Goal: Task Accomplishment & Management: Manage account settings

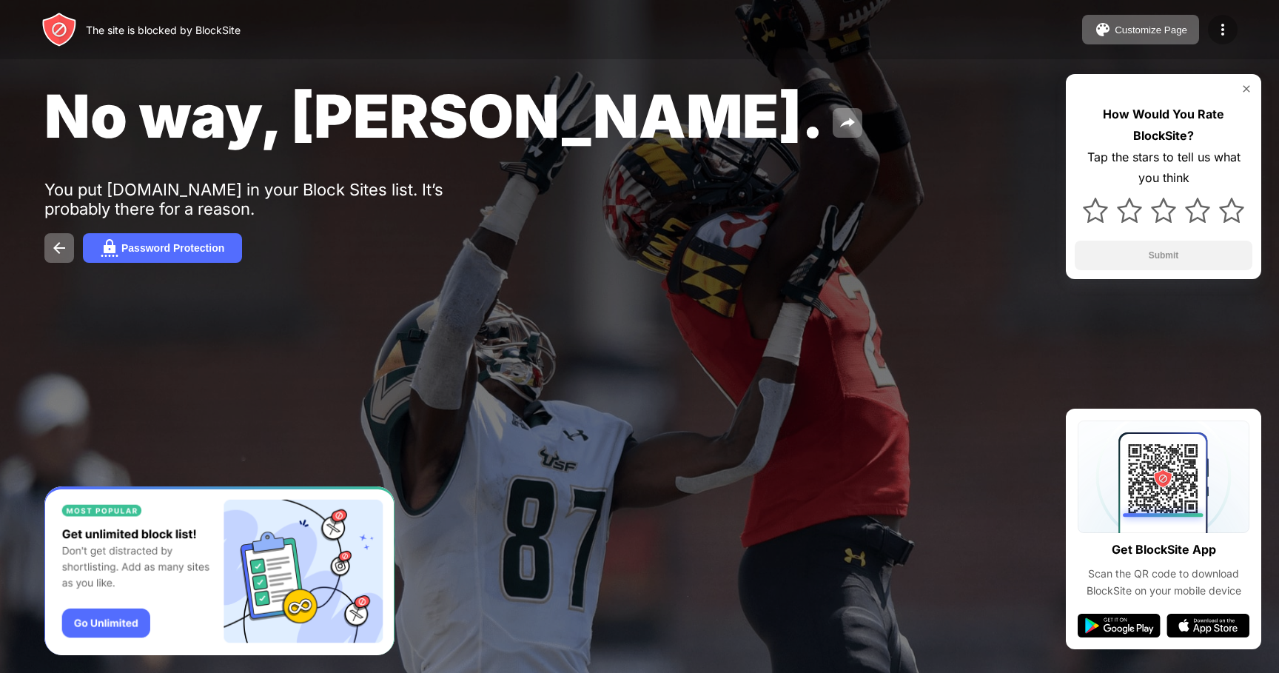
click at [1214, 20] on div at bounding box center [1223, 30] width 30 height 30
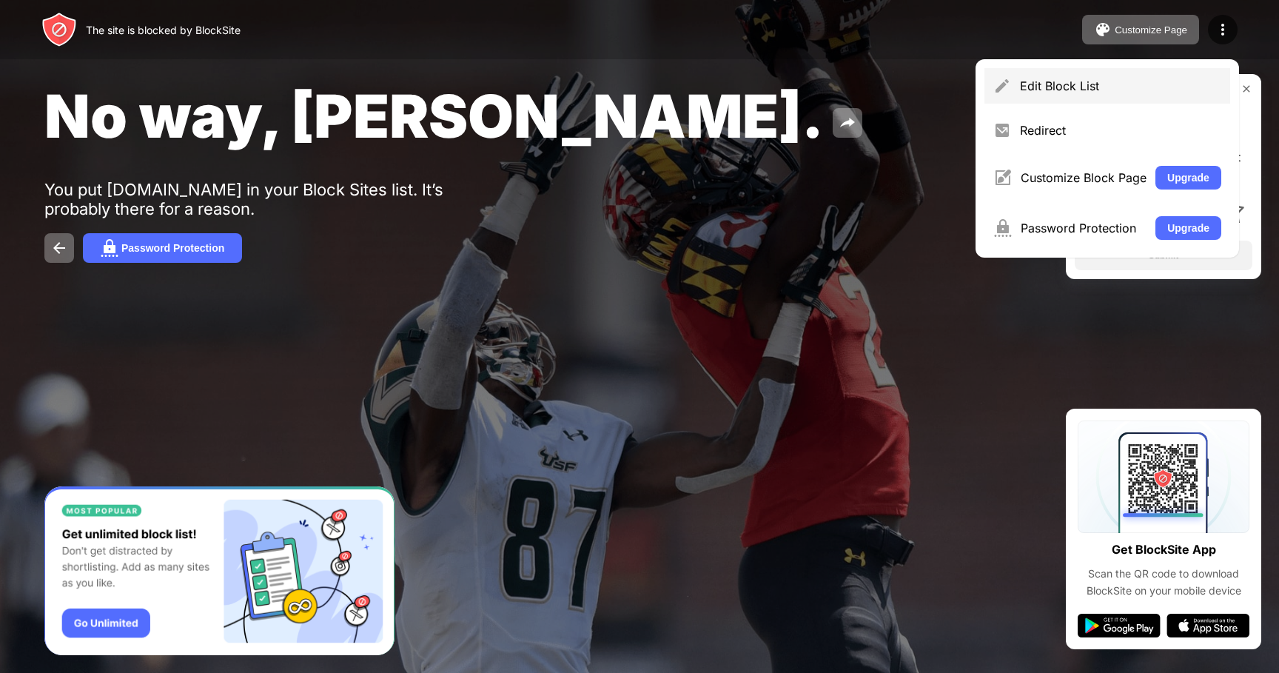
click at [1079, 77] on div "Edit Block List" at bounding box center [1108, 86] width 246 height 36
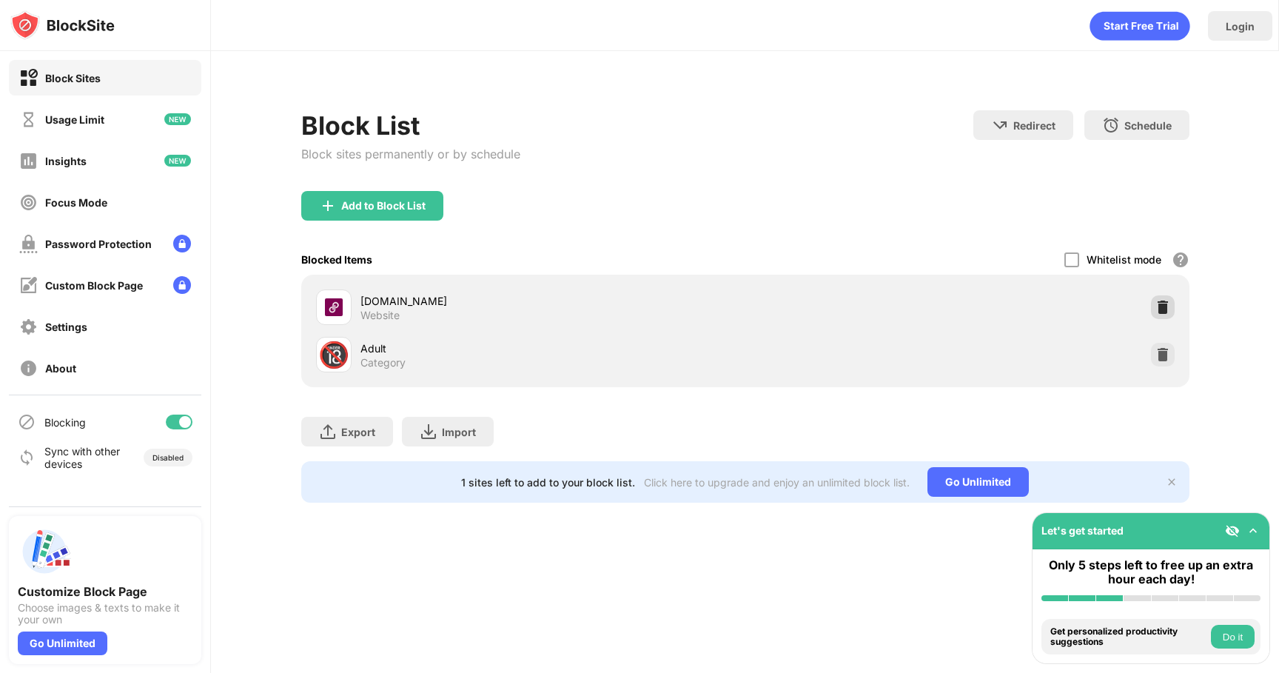
click at [1156, 306] on img at bounding box center [1163, 307] width 15 height 15
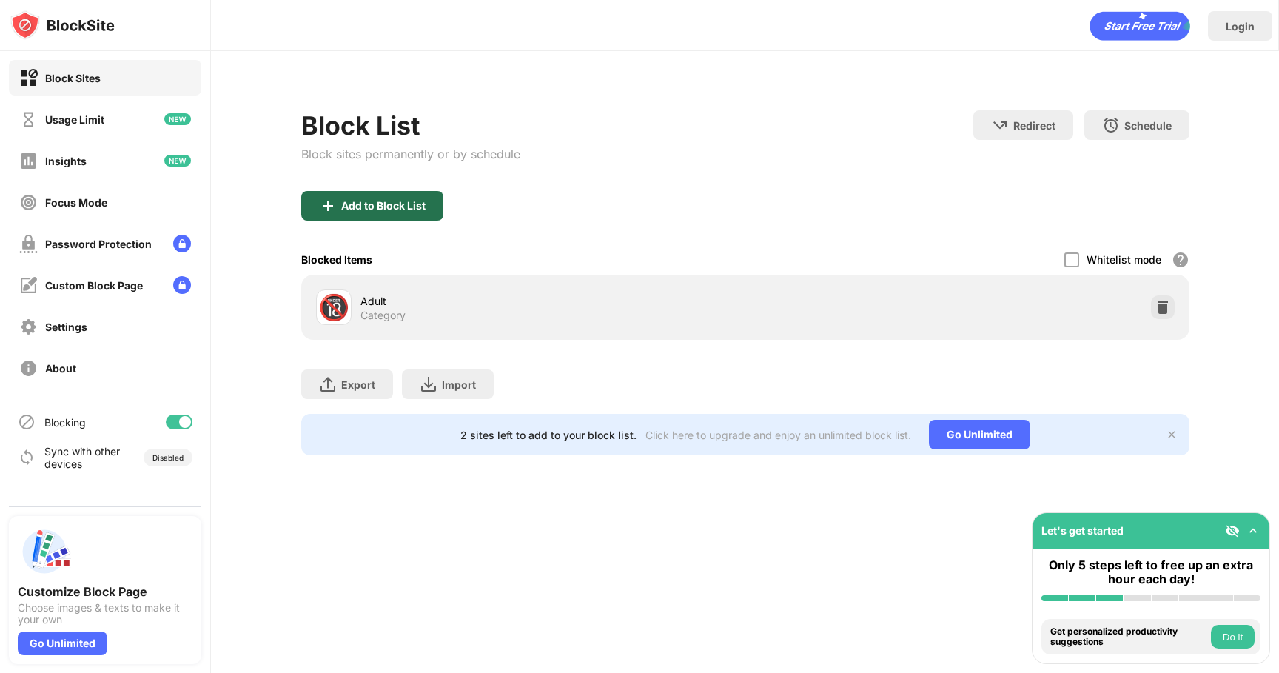
click at [370, 195] on div "Add to Block List" at bounding box center [372, 206] width 142 height 30
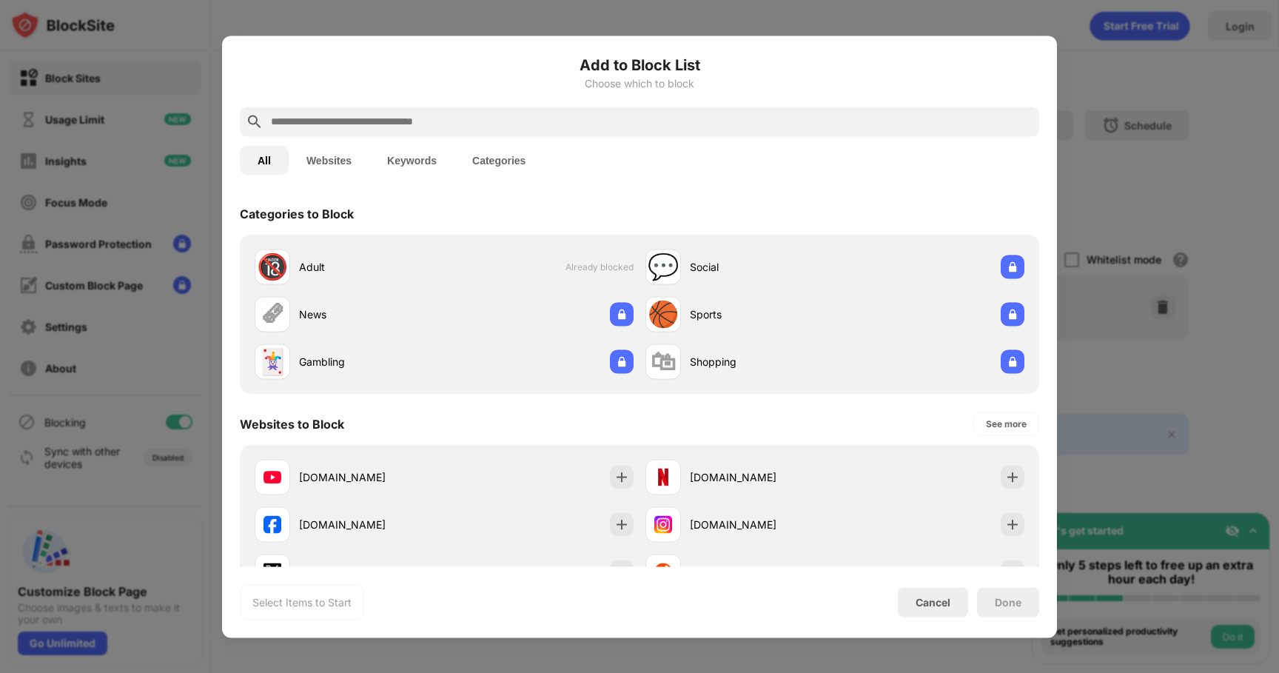
click at [395, 117] on input "text" at bounding box center [651, 122] width 764 height 18
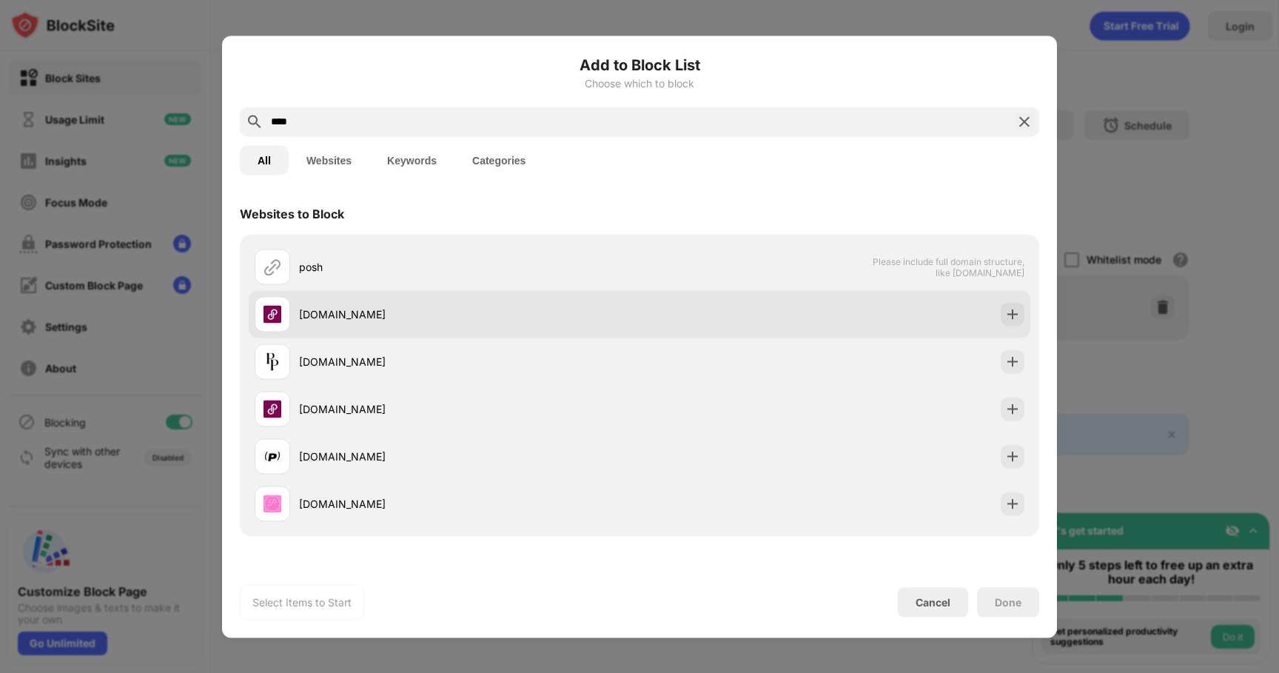
type input "****"
click at [409, 324] on div "[DOMAIN_NAME]" at bounding box center [447, 314] width 385 height 36
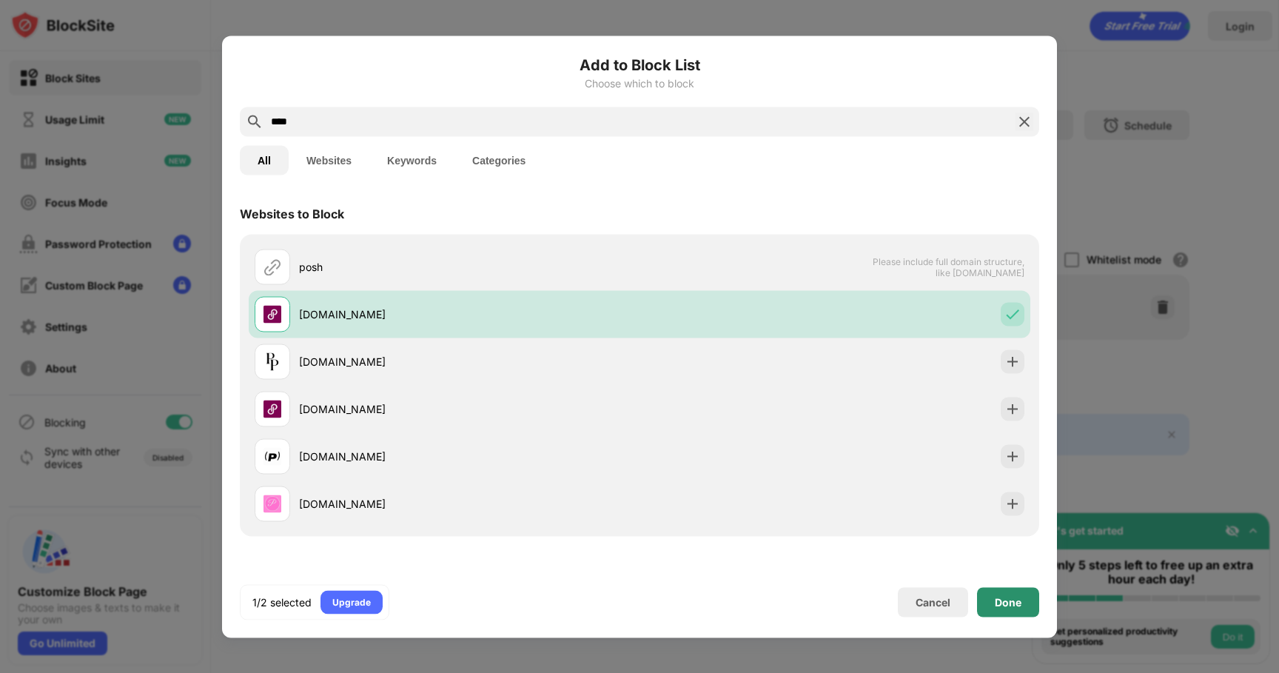
click at [999, 609] on div "Done" at bounding box center [1008, 602] width 62 height 30
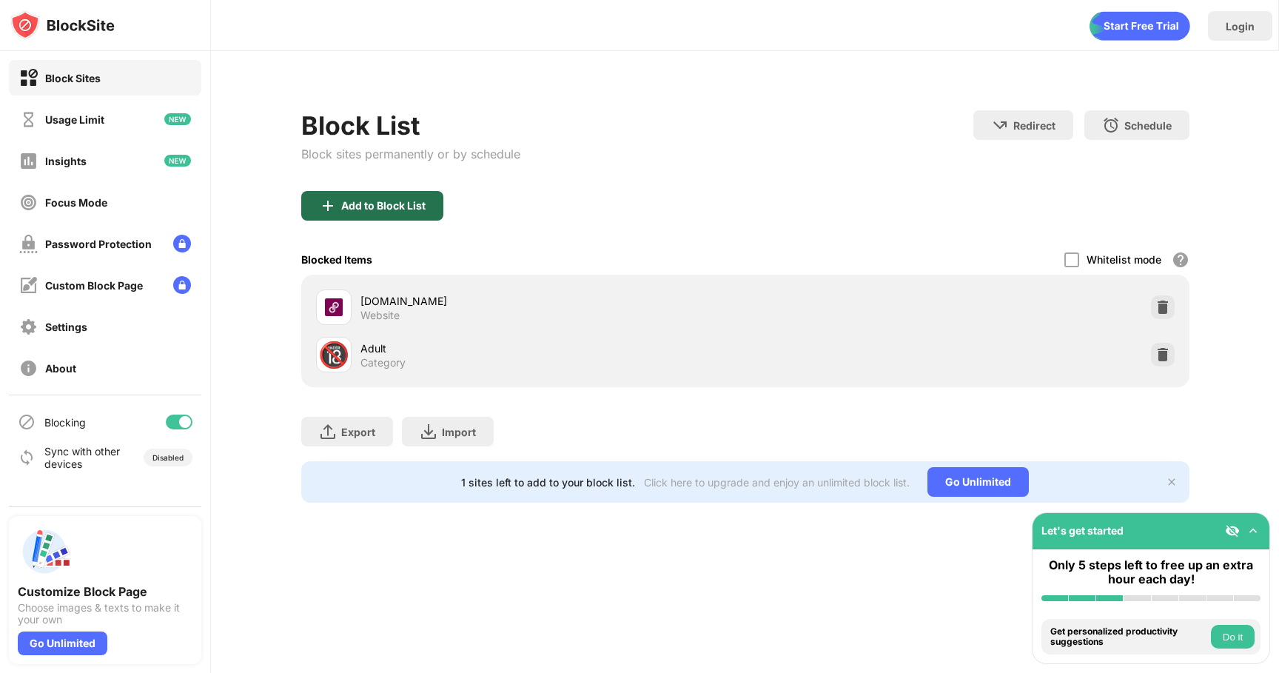
click at [372, 207] on div "Add to Block List" at bounding box center [383, 206] width 84 height 12
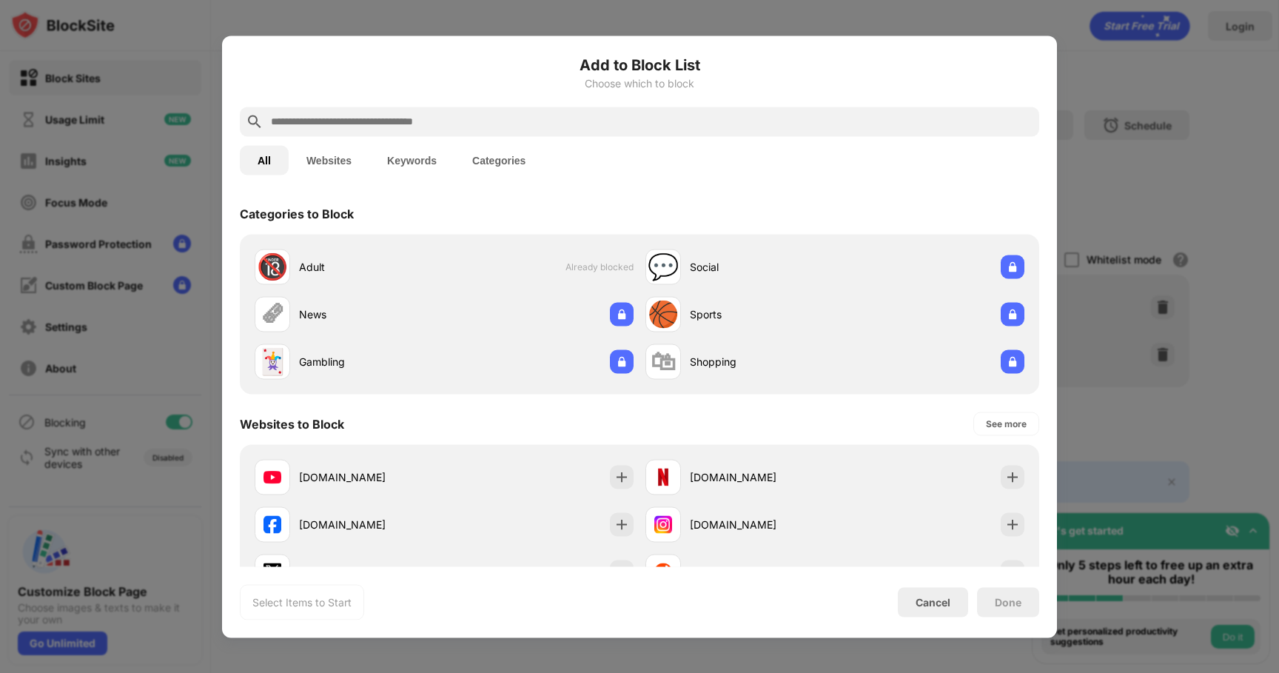
click at [372, 111] on div at bounding box center [640, 122] width 800 height 30
click at [372, 122] on input "text" at bounding box center [651, 122] width 764 height 18
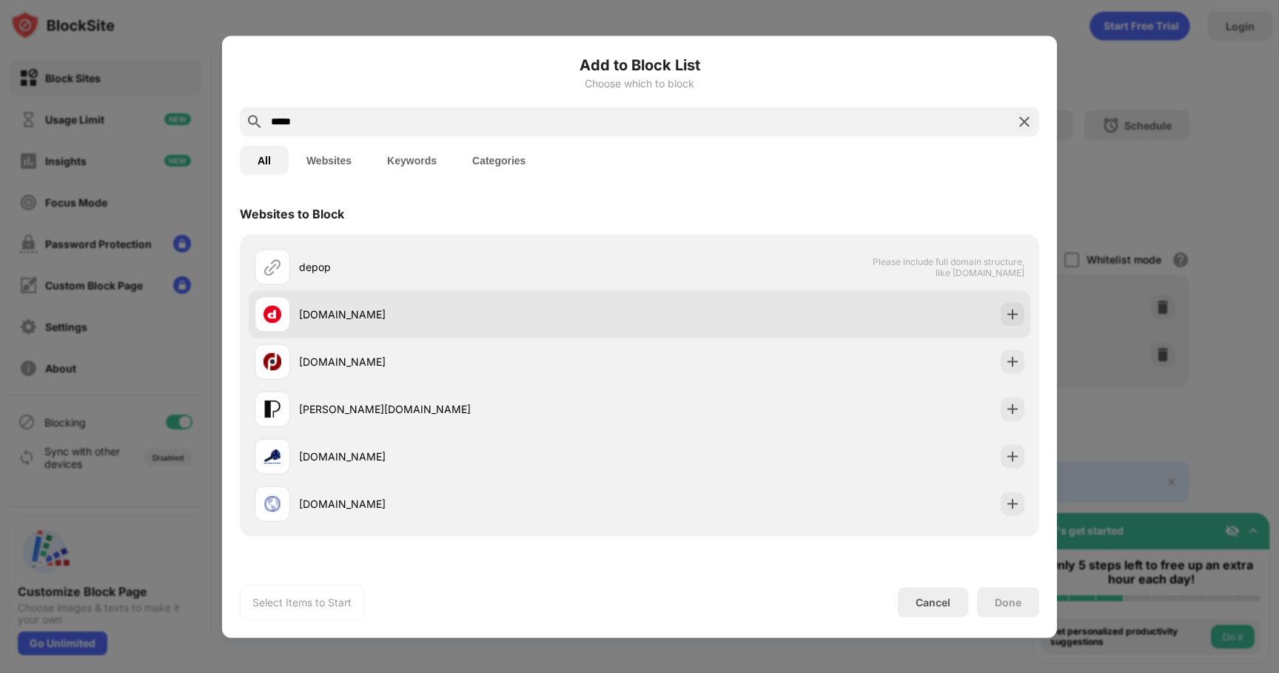
type input "*****"
click at [460, 304] on div "[DOMAIN_NAME]" at bounding box center [447, 314] width 385 height 36
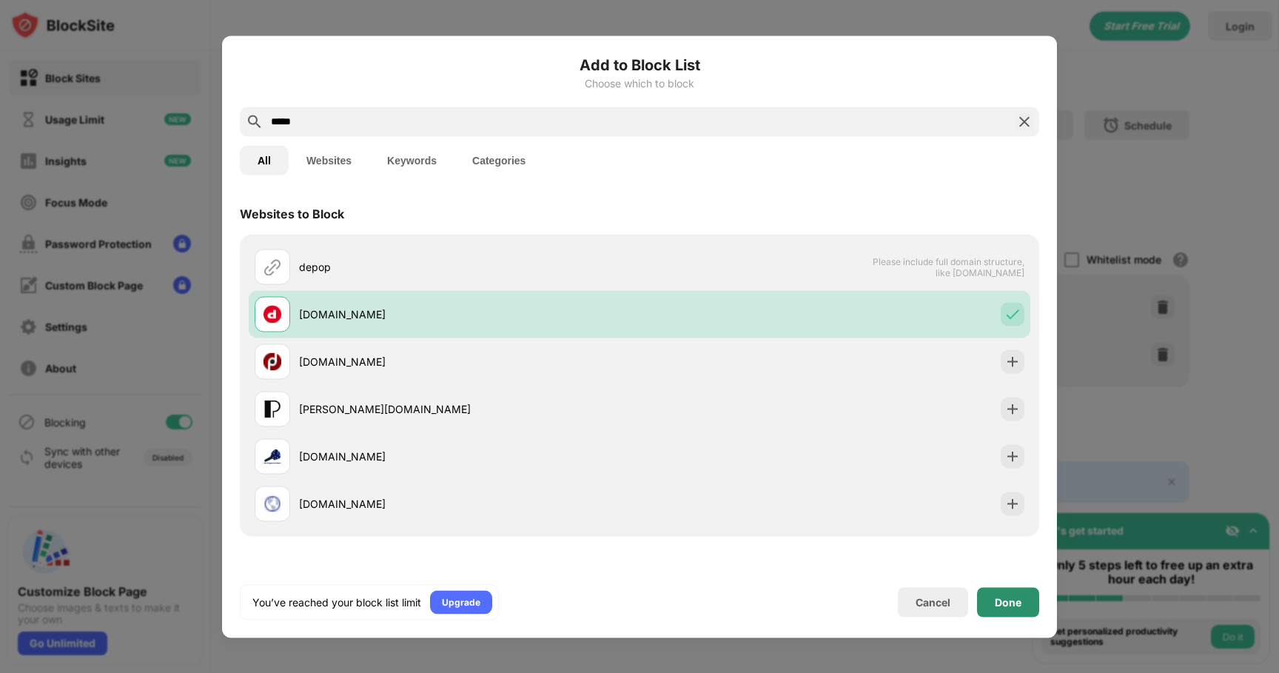
click at [996, 604] on div "Done" at bounding box center [1008, 602] width 27 height 12
